Goal: Transaction & Acquisition: Purchase product/service

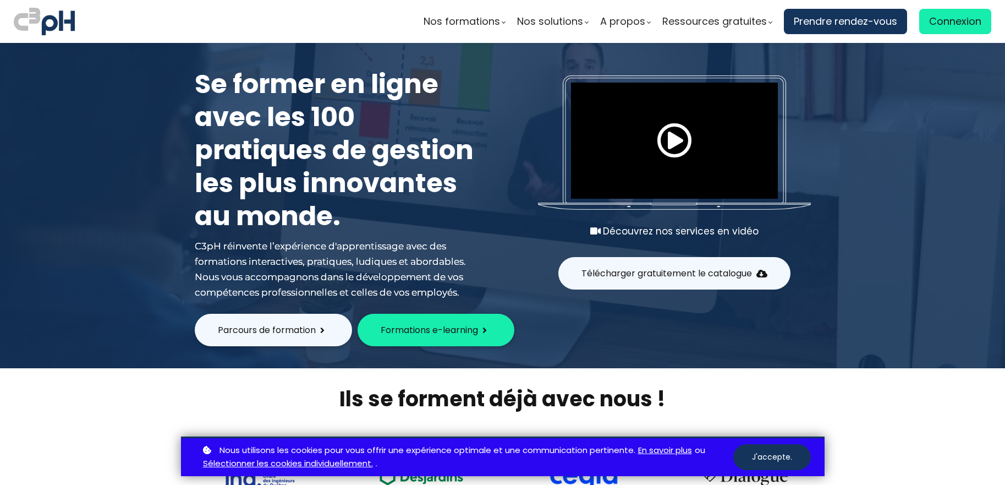
click at [960, 23] on span "Connexion" at bounding box center [955, 21] width 52 height 17
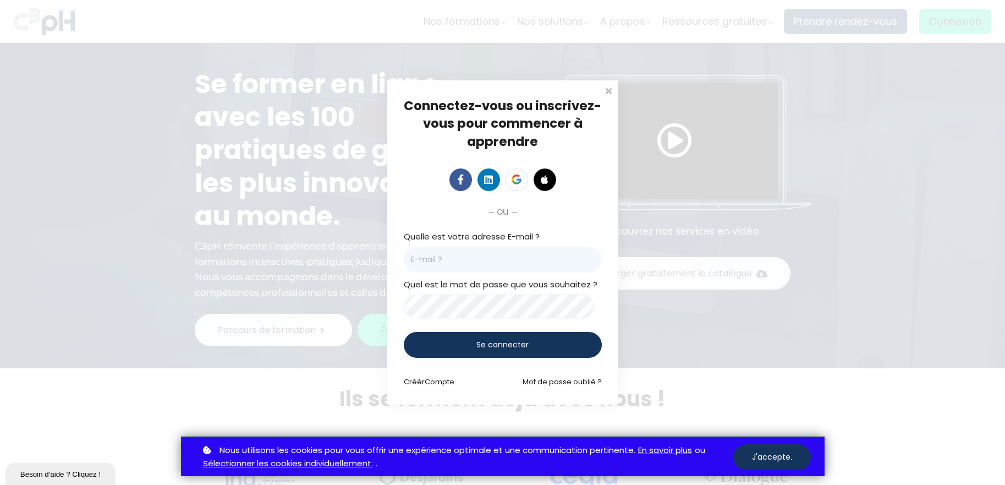
click at [434, 254] on input "email" at bounding box center [503, 260] width 198 height 26
click at [0, 484] on com-1password-button at bounding box center [0, 485] width 0 height 0
type input "[EMAIL_ADDRESS][DOMAIN_NAME]"
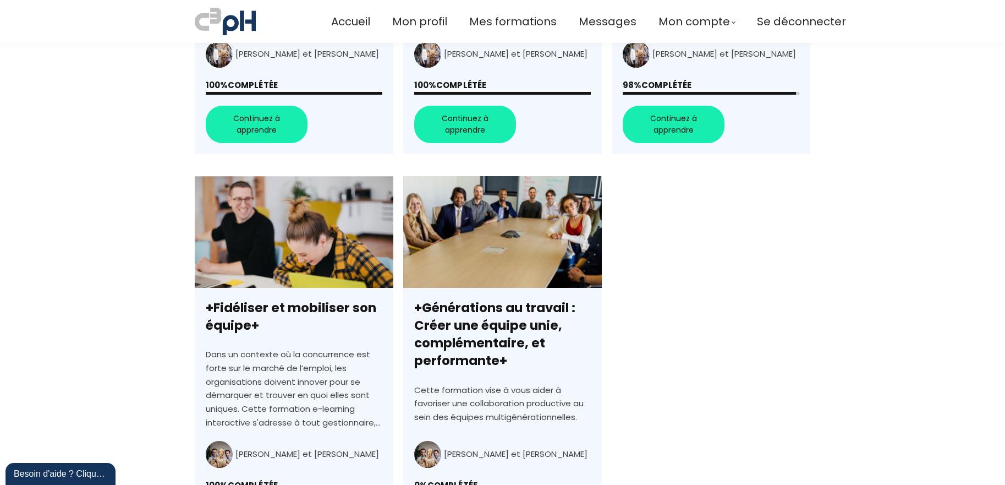
scroll to position [770, 0]
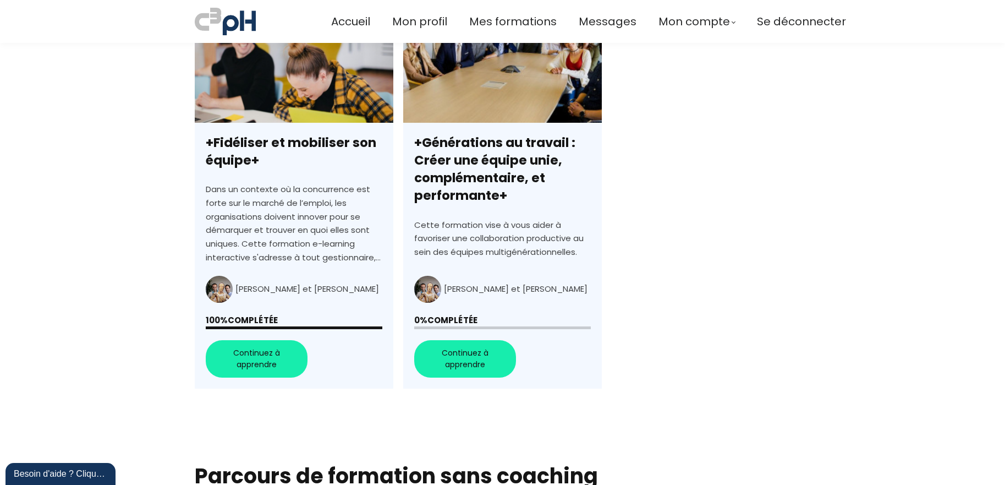
click at [462, 360] on link "+Générations au travail : Créer une équipe unie, complémentaire, et performante+" at bounding box center [502, 200] width 199 height 378
